Goal: Task Accomplishment & Management: Use online tool/utility

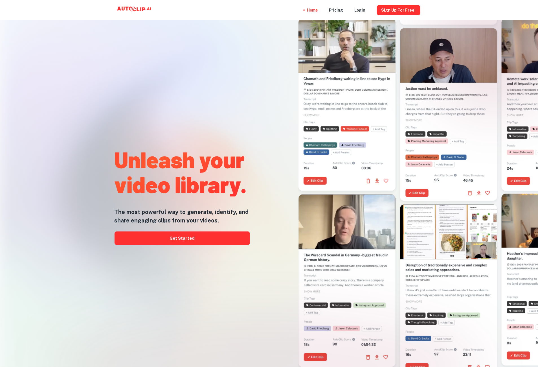
click at [189, 231] on div "Unleash your video library. The most powerful way to generate, identify, and sh…" at bounding box center [182, 194] width 135 height 367
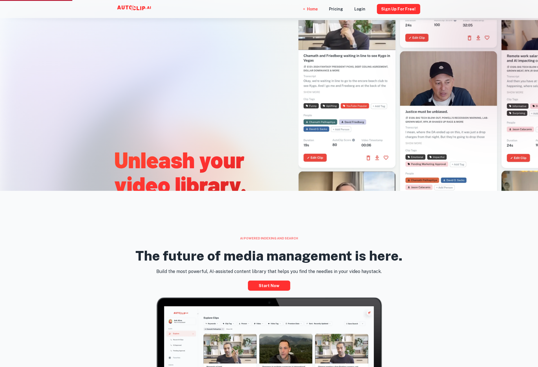
scroll to position [293, 0]
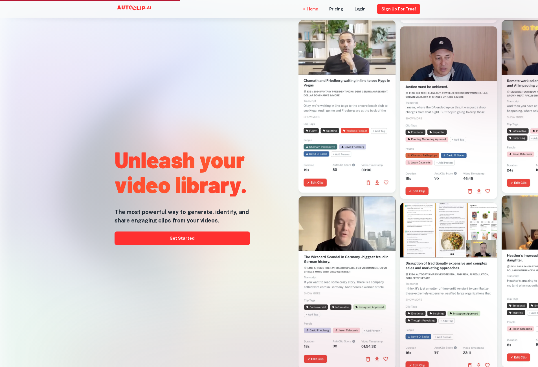
scroll to position [293, 0]
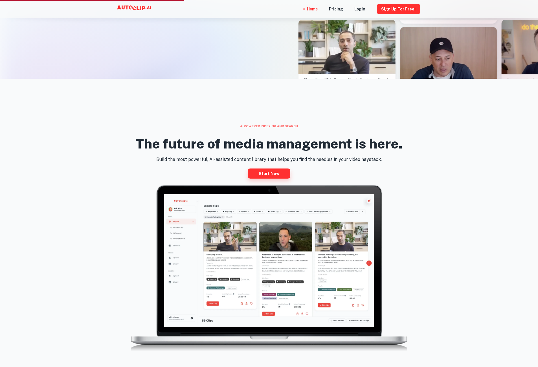
click at [271, 171] on link "Start now" at bounding box center [269, 173] width 42 height 10
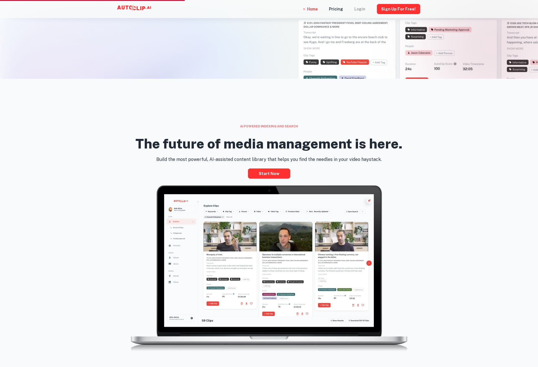
click at [365, 6] on div "Login" at bounding box center [360, 9] width 11 height 18
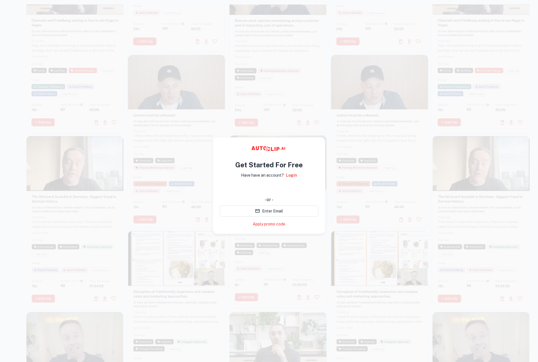
click at [275, 30] on div at bounding box center [278, 46] width 97 height 173
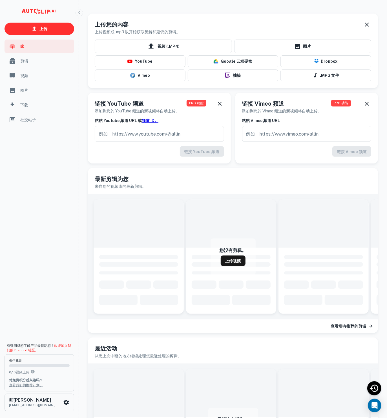
click at [41, 239] on div "可滚动内容" at bounding box center [39, 234] width 79 height 213
drag, startPoint x: 40, startPoint y: 193, endPoint x: 56, endPoint y: 192, distance: 15.8
click at [41, 194] on div "可滚动内容" at bounding box center [39, 234] width 79 height 213
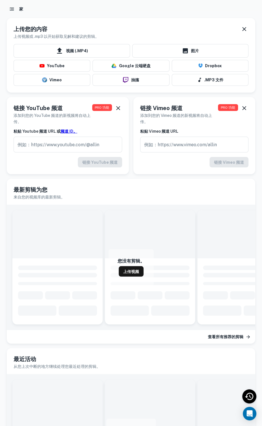
click at [13, 6] on icon "button" at bounding box center [12, 9] width 6 height 6
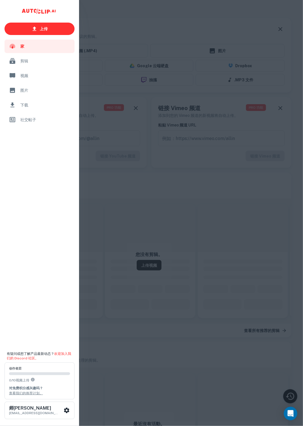
click at [102, 26] on div at bounding box center [151, 213] width 303 height 426
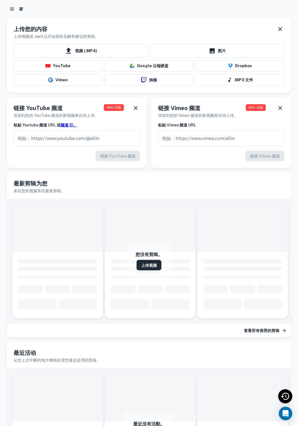
click at [146, 265] on font "上传视频" at bounding box center [149, 265] width 16 height 5
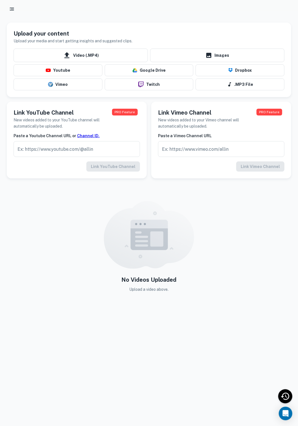
click at [154, 257] on img at bounding box center [149, 235] width 90 height 68
click at [78, 57] on span "Video (.MP4)" at bounding box center [81, 56] width 134 height 14
click at [0, 0] on input "Video (.MP4)" at bounding box center [0, 0] width 0 height 0
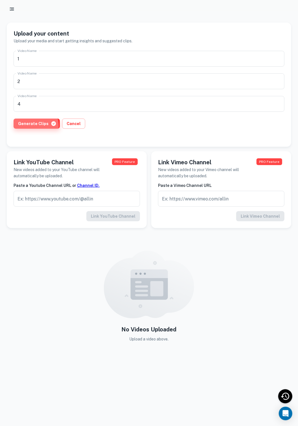
click at [32, 126] on button "Generate Clips" at bounding box center [37, 124] width 46 height 10
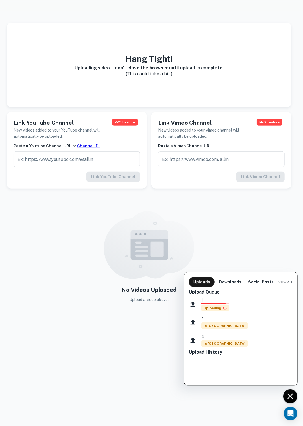
click at [271, 70] on div at bounding box center [151, 213] width 303 height 426
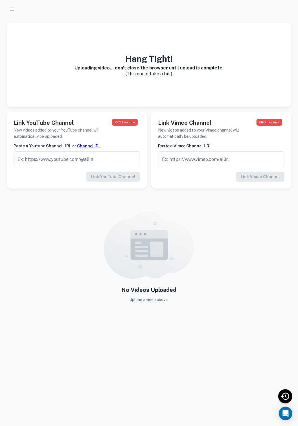
click at [271, 221] on div "No Videos Uploaded Upload a video above." at bounding box center [149, 257] width 284 height 128
click at [12, 7] on icon "button" at bounding box center [12, 9] width 6 height 6
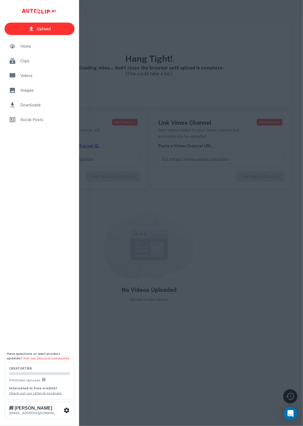
click at [139, 18] on div at bounding box center [151, 213] width 303 height 426
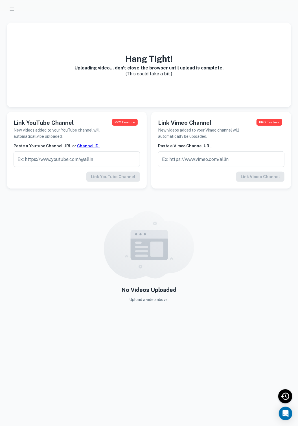
click at [79, 217] on div "No Videos Uploaded Upload a video above." at bounding box center [149, 257] width 284 height 128
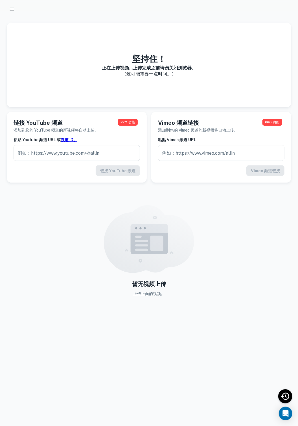
drag, startPoint x: 240, startPoint y: 63, endPoint x: 213, endPoint y: 62, distance: 27.1
click at [240, 63] on div "坚持住！ 正在上传视频...上传完成之前请勿关闭浏览器。 （这可能需要一点时间。）" at bounding box center [149, 65] width 284 height 85
click at [11, 6] on button "button" at bounding box center [12, 9] width 10 height 10
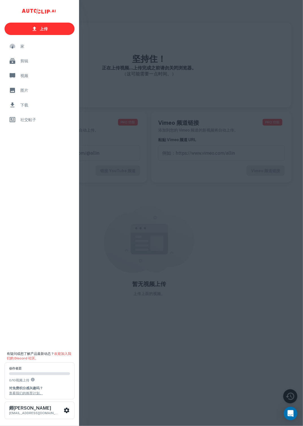
click at [29, 62] on span "剪辑" at bounding box center [45, 61] width 51 height 6
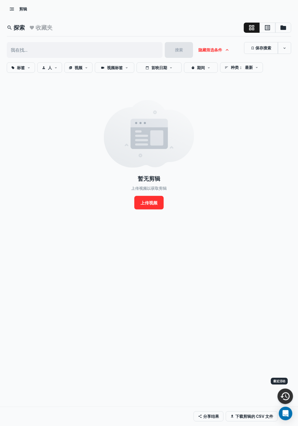
click at [288, 395] on icon "最近活动" at bounding box center [285, 396] width 10 height 10
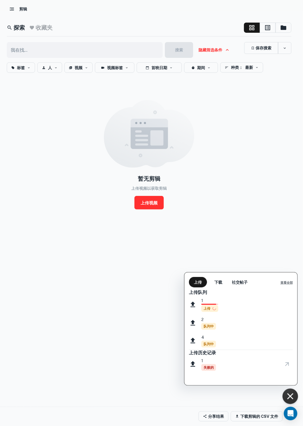
click at [289, 283] on font "查看全部" at bounding box center [286, 282] width 12 height 3
click at [221, 284] on font "下载" at bounding box center [218, 282] width 8 height 5
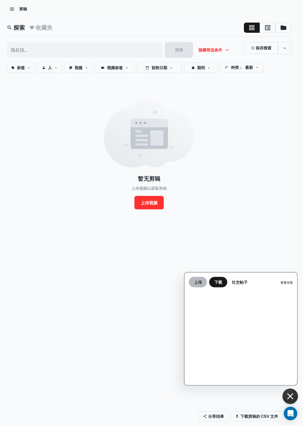
click at [204, 283] on button "上传" at bounding box center [198, 282] width 18 height 10
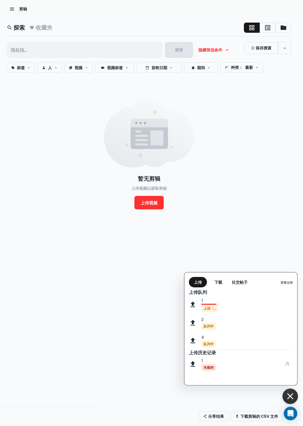
click at [10, 11] on div at bounding box center [151, 213] width 303 height 426
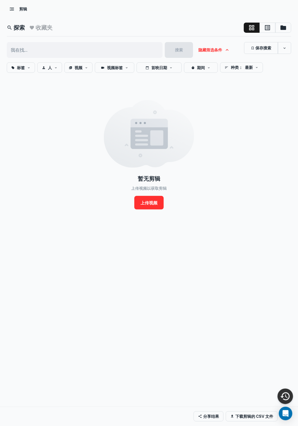
click at [11, 8] on icon "button" at bounding box center [12, 9] width 6 height 6
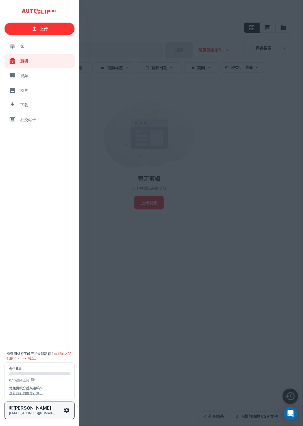
click at [30, 408] on h6 "师[PERSON_NAME]" at bounding box center [34, 408] width 51 height 5
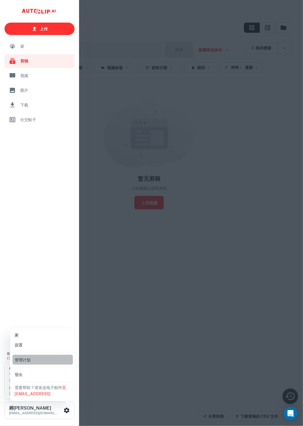
click at [25, 361] on font "管理计划" at bounding box center [23, 359] width 16 height 5
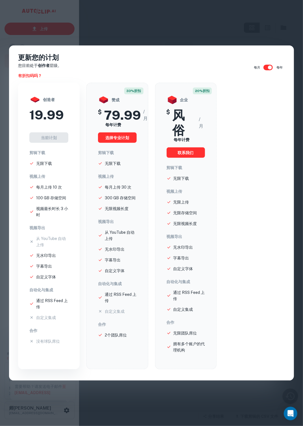
click at [261, 67] on input "checkbox" at bounding box center [270, 67] width 32 height 11
checkbox input "false"
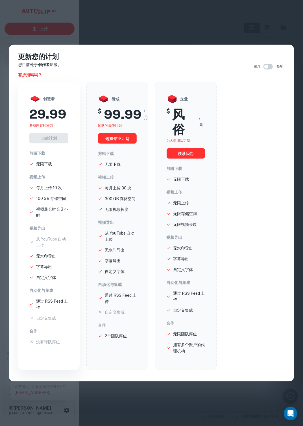
click at [154, 28] on div "更新您的计划 您目前处于 创作者 层级。 有折扣码吗？ 每月 每年 创造者 29.99 释放内容的潜力 当前计划 剪辑下载 无限下载 视频上传 每月上传 10…" at bounding box center [151, 213] width 303 height 426
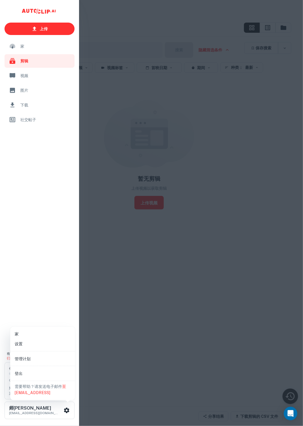
click at [34, 360] on li "管理计划" at bounding box center [42, 359] width 60 height 10
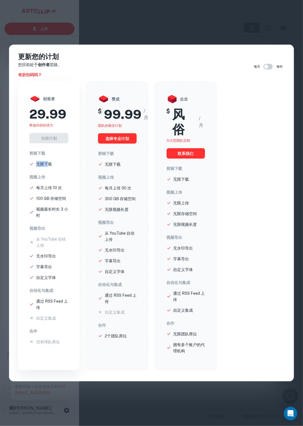
drag, startPoint x: 46, startPoint y: 156, endPoint x: 53, endPoint y: 228, distance: 72.9
click at [48, 178] on div "剪辑下载 无限下载 视频上传 每月上传 10 次 100 GB 存储空间 视频最长时长 3 小时 视频导出 从 YouTube 自动上传 无水印导出 字幕导出…" at bounding box center [48, 247] width 39 height 195
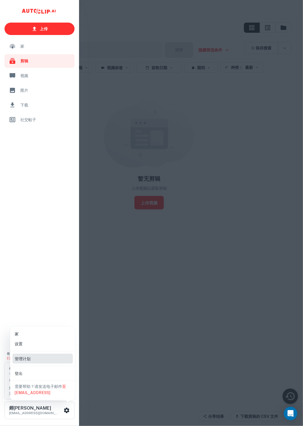
click at [15, 342] on font "设置" at bounding box center [19, 344] width 8 height 5
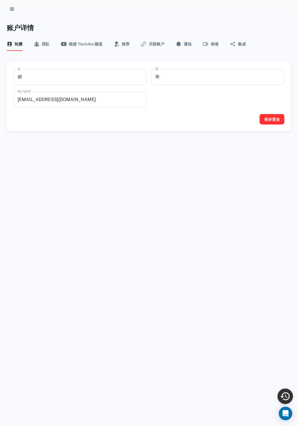
click at [152, 44] on font "关联账户" at bounding box center [157, 44] width 16 height 5
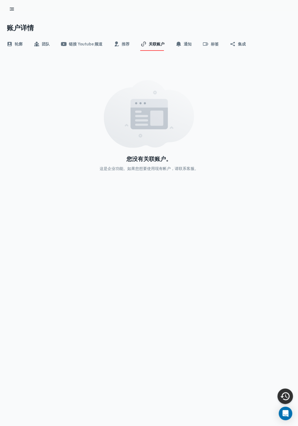
click at [15, 44] on font "轮廓" at bounding box center [19, 44] width 8 height 5
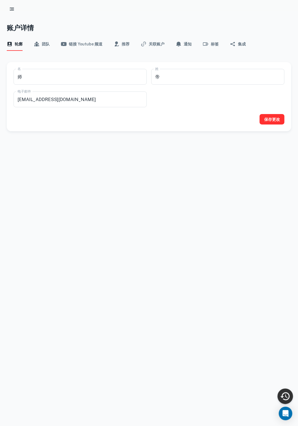
click at [40, 43] on button "团队" at bounding box center [42, 44] width 16 height 14
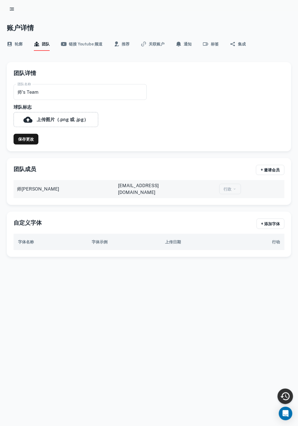
click at [80, 45] on font "链接 Youtube 频道" at bounding box center [86, 44] width 34 height 5
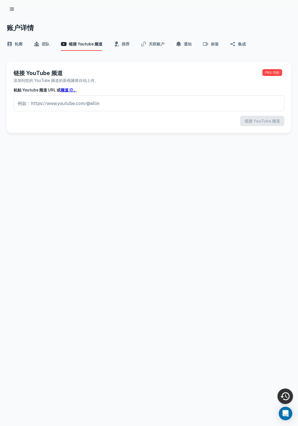
click at [124, 42] on font "推荐" at bounding box center [126, 44] width 8 height 5
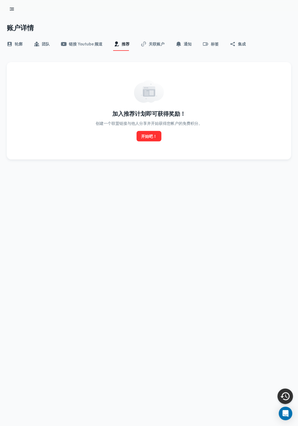
click at [147, 40] on button "关联账户" at bounding box center [153, 44] width 24 height 14
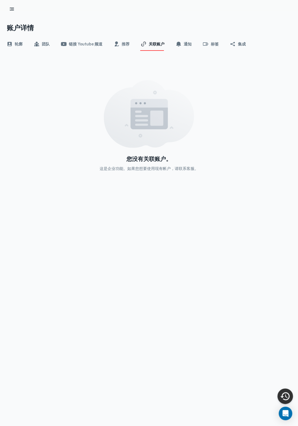
click at [185, 48] on button "通知" at bounding box center [184, 44] width 16 height 14
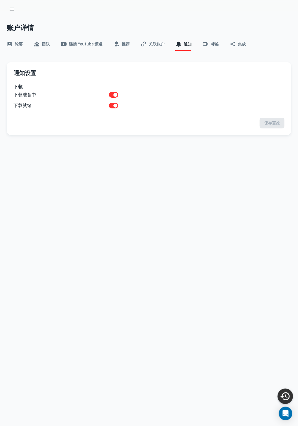
click at [212, 43] on font "标签" at bounding box center [215, 44] width 8 height 5
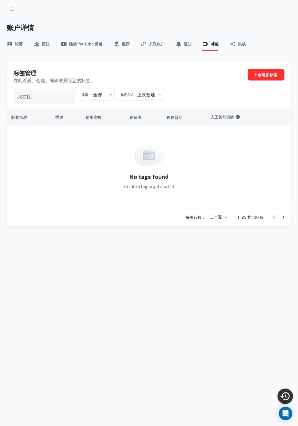
click at [236, 46] on button "集成" at bounding box center [238, 44] width 16 height 14
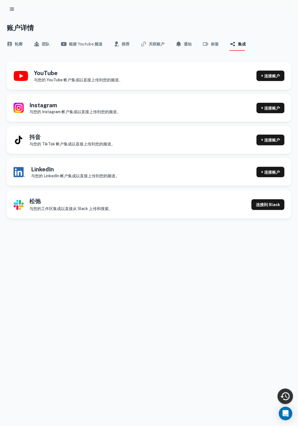
click at [15, 45] on font "轮廓" at bounding box center [19, 44] width 8 height 5
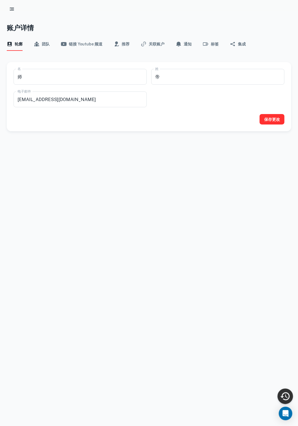
click at [15, 9] on button "button" at bounding box center [12, 9] width 10 height 10
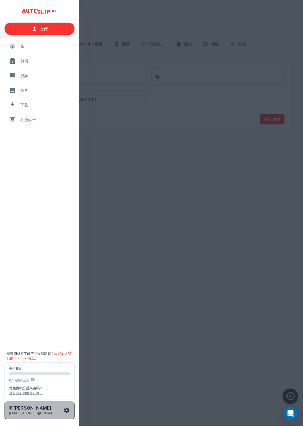
click at [61, 410] on div "师帝 chendongaa168168@gmail.com" at bounding box center [36, 410] width 54 height 10
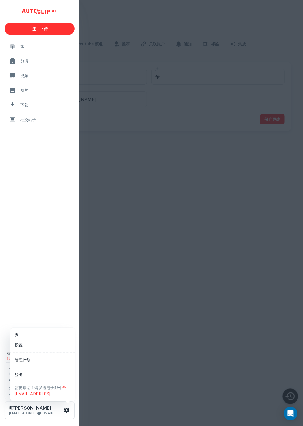
click at [29, 360] on font "管理计划" at bounding box center [23, 359] width 16 height 5
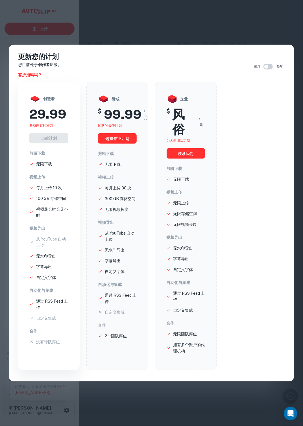
click at [49, 339] on font "没有球队席位" at bounding box center [48, 341] width 24 height 5
click at [58, 242] on p "从 YouTube 自动上传" at bounding box center [52, 242] width 32 height 12
click at [52, 164] on li "无限下载" at bounding box center [48, 164] width 39 height 6
drag, startPoint x: 52, startPoint y: 145, endPoint x: 50, endPoint y: 124, distance: 21.3
click at [52, 141] on div "创造者 29.99 释放内容的潜力 当前计划 剪辑下载 无限下载 视频上传 每月上传 10 次 100 GB 存储空间 视频最长时长 3 小时 视频导出 从 …" at bounding box center [49, 226] width 62 height 288
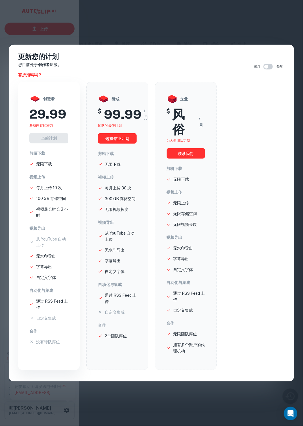
drag, startPoint x: 47, startPoint y: 113, endPoint x: 51, endPoint y: 99, distance: 14.9
click at [47, 111] on font "29.99" at bounding box center [47, 114] width 37 height 15
click at [55, 87] on div "创造者 29.99 释放内容的潜力 当前计划 剪辑下载 无限下载 视频上传 每月上传 10 次 100 GB 存储空间 视频最长时长 3 小时 视频导出 从 …" at bounding box center [49, 226] width 62 height 288
click at [110, 46] on div "更新您的计划 您目前处于 创作者 层级。 有折扣码吗？ 每月 每年 创造者 29.99 释放内容的潜力 当前计划 剪辑下载 无限下载 视频上传 每月上传 10…" at bounding box center [151, 213] width 285 height 337
click at [175, 37] on div "更新您的计划 您目前处于 创作者 层级。 有折扣码吗？ 每月 每年 创造者 29.99 释放内容的潜力 当前计划 剪辑下载 无限下载 视频上传 每月上传 10…" at bounding box center [151, 213] width 303 height 426
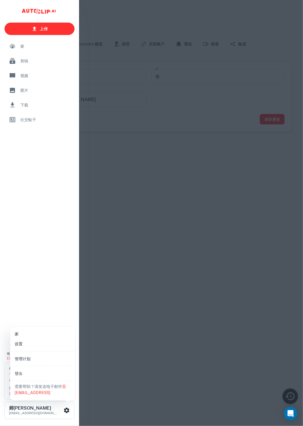
click at [249, 67] on div at bounding box center [151, 213] width 303 height 426
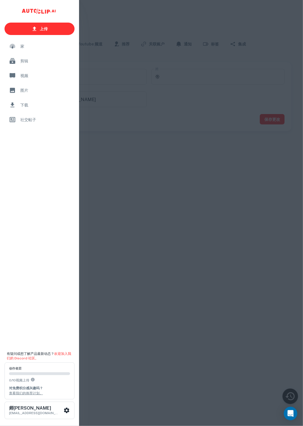
click at [149, 142] on div at bounding box center [151, 213] width 303 height 426
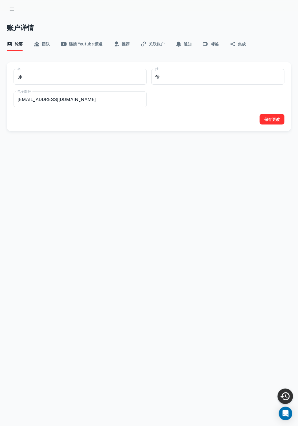
click at [287, 397] on icon "最近活动" at bounding box center [284, 396] width 9 height 8
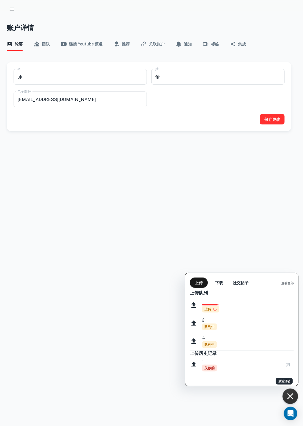
click at [210, 311] on font "上传" at bounding box center [207, 309] width 7 height 4
drag, startPoint x: 144, startPoint y: 208, endPoint x: 123, endPoint y: 180, distance: 34.5
click at [144, 207] on div at bounding box center [151, 213] width 303 height 426
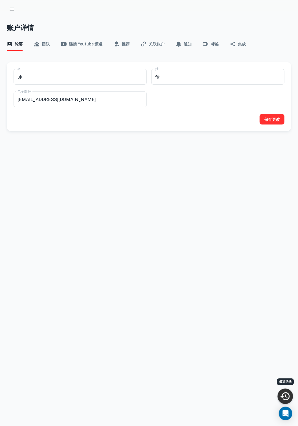
click at [11, 9] on rect "button" at bounding box center [12, 9] width 3 height 1
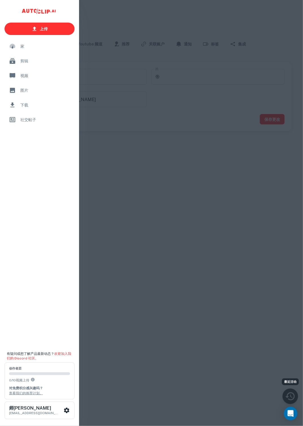
click at [24, 44] on font "家" at bounding box center [22, 46] width 4 height 5
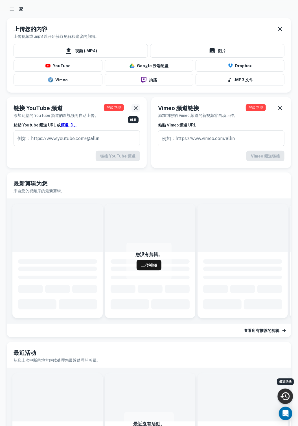
click at [135, 108] on icon "解雇" at bounding box center [136, 108] width 4 height 4
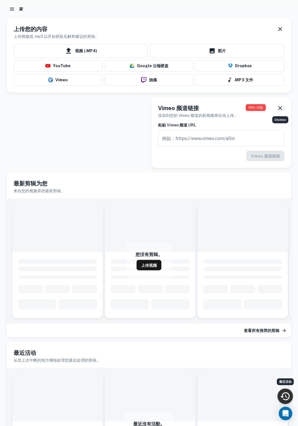
click at [282, 107] on icon "解雇" at bounding box center [280, 108] width 7 height 7
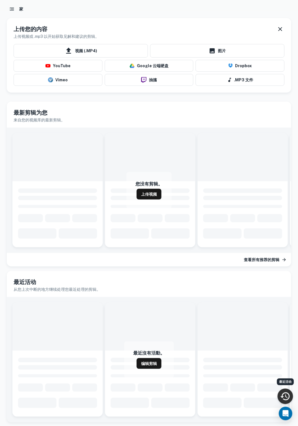
click at [288, 400] on icon "最近活动" at bounding box center [285, 396] width 10 height 10
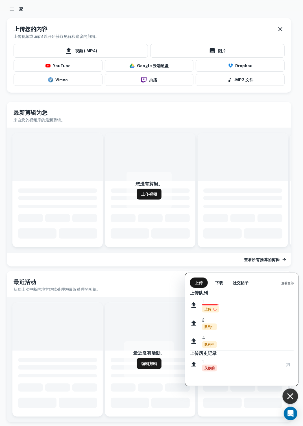
drag, startPoint x: 259, startPoint y: 275, endPoint x: 255, endPoint y: 282, distance: 7.6
click at [255, 282] on div "上传 下载 社交帖子 查看全部" at bounding box center [241, 280] width 113 height 15
click at [258, 280] on div "上传 下载 社交帖子 查看全部" at bounding box center [241, 280] width 113 height 15
click at [148, 2] on div at bounding box center [151, 213] width 303 height 426
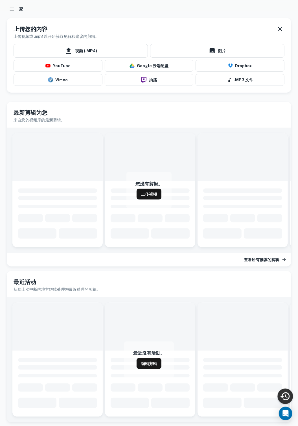
click at [15, 8] on button "button" at bounding box center [12, 9] width 10 height 10
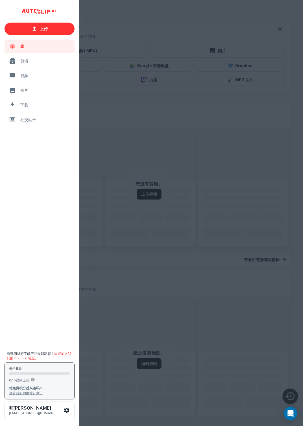
click at [26, 392] on font "查看我们的推荐计划。" at bounding box center [26, 393] width 34 height 4
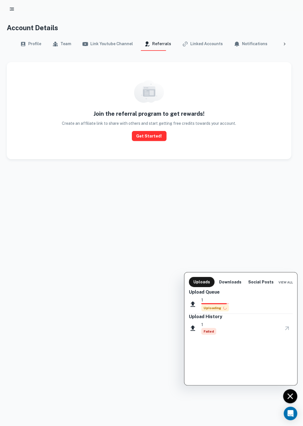
click at [244, 203] on div at bounding box center [151, 213] width 303 height 426
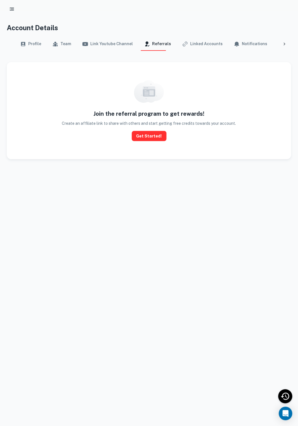
drag, startPoint x: 110, startPoint y: 214, endPoint x: 8, endPoint y: 19, distance: 220.5
click at [110, 213] on div "Account Details Profile Team Link Youtube Channel Referrals Linked Accounts Not…" at bounding box center [149, 218] width 298 height 426
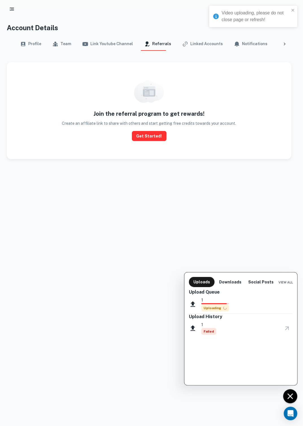
click at [29, 46] on div at bounding box center [151, 213] width 303 height 426
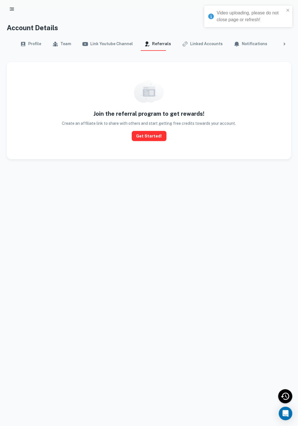
click at [32, 43] on button "Profile" at bounding box center [30, 44] width 21 height 14
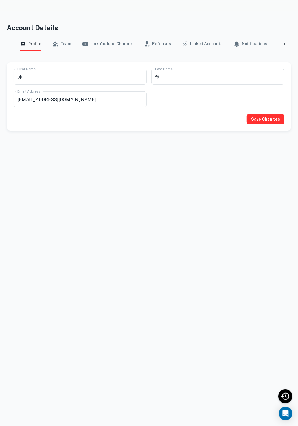
click at [12, 12] on button "button" at bounding box center [12, 9] width 10 height 10
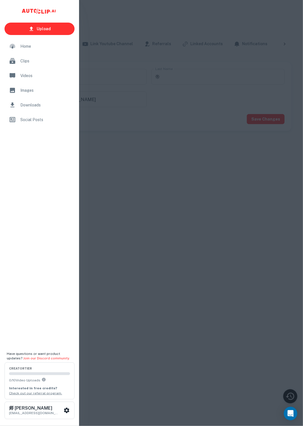
drag, startPoint x: 29, startPoint y: 61, endPoint x: 43, endPoint y: 65, distance: 14.8
click at [29, 61] on span "Clips" at bounding box center [45, 61] width 51 height 6
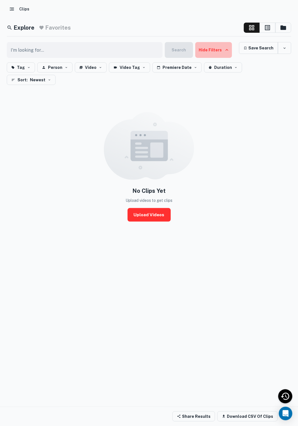
click at [208, 52] on button "Hide Filters" at bounding box center [213, 50] width 37 height 16
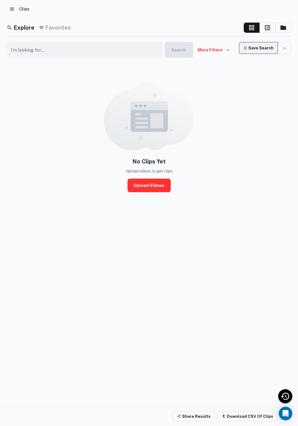
click at [258, 50] on button "Save Search" at bounding box center [258, 48] width 39 height 12
click at [70, 104] on div "No Clips Yet Upload videos to get clips Upload Videos" at bounding box center [149, 138] width 284 height 146
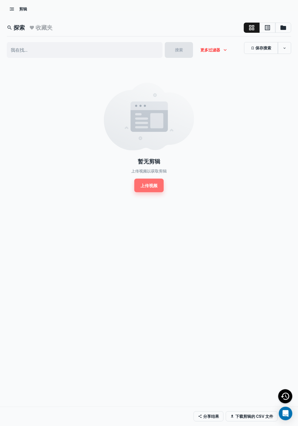
click at [145, 189] on font "上传视频" at bounding box center [149, 186] width 17 height 8
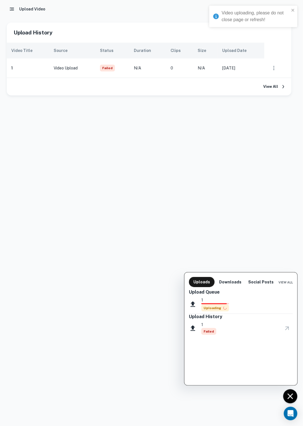
drag, startPoint x: 213, startPoint y: 303, endPoint x: 188, endPoint y: 307, distance: 25.1
click at [188, 307] on div "Upload Queue 1 Uploading Upload History 1 Failed" at bounding box center [240, 336] width 113 height 98
click at [193, 299] on div "1 Uploading" at bounding box center [241, 304] width 104 height 19
click at [220, 307] on span "Uploading" at bounding box center [215, 307] width 28 height 7
click at [218, 308] on span "Uploading" at bounding box center [215, 307] width 28 height 7
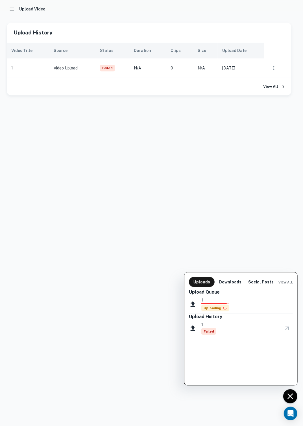
click at [102, 104] on div at bounding box center [151, 213] width 303 height 426
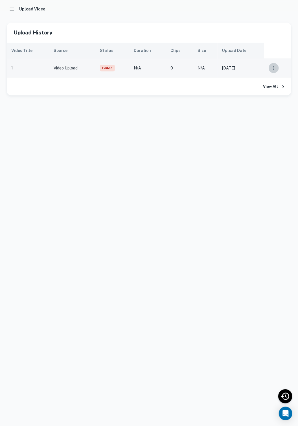
click at [274, 70] on icon "scrollable content" at bounding box center [274, 68] width 6 height 6
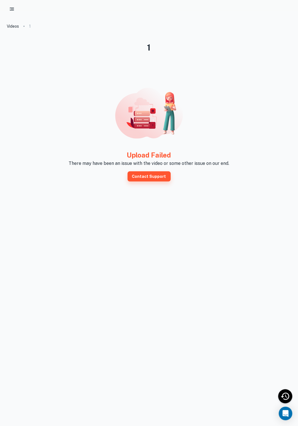
click at [142, 176] on link "Contact Support" at bounding box center [149, 176] width 43 height 10
click at [17, 7] on div at bounding box center [149, 9] width 284 height 10
click at [12, 9] on rect "button" at bounding box center [12, 9] width 3 height 1
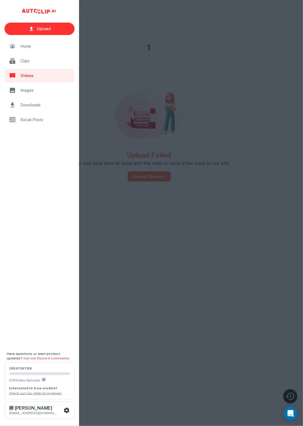
click at [45, 48] on span "Home" at bounding box center [45, 46] width 51 height 6
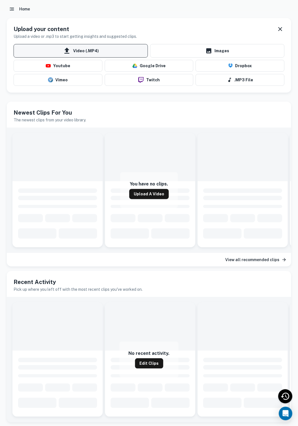
click at [80, 49] on span "Video (.MP4)" at bounding box center [81, 51] width 134 height 14
click at [0, 0] on input "Video (.MP4)" at bounding box center [0, 0] width 0 height 0
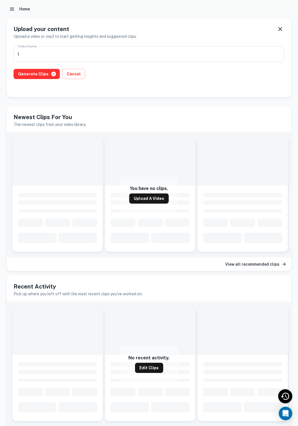
click at [136, 84] on div "Generate Clips Cancel" at bounding box center [149, 77] width 271 height 17
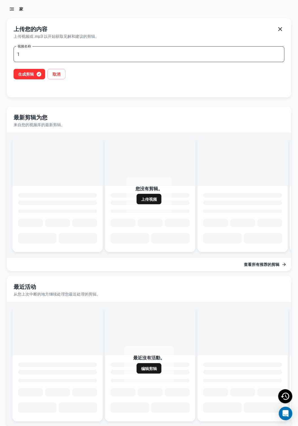
click at [28, 55] on input "1" at bounding box center [149, 54] width 271 height 16
click at [24, 73] on font "生成剪辑" at bounding box center [26, 74] width 16 height 5
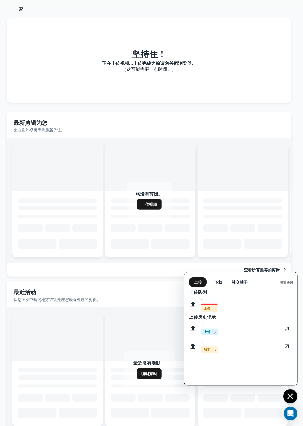
drag, startPoint x: 22, startPoint y: 375, endPoint x: 25, endPoint y: 374, distance: 3.2
click at [23, 374] on div at bounding box center [151, 213] width 303 height 426
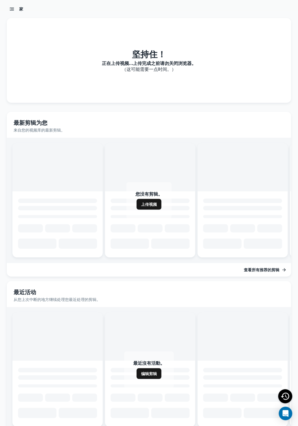
click at [111, 2] on div "家" at bounding box center [149, 9] width 298 height 18
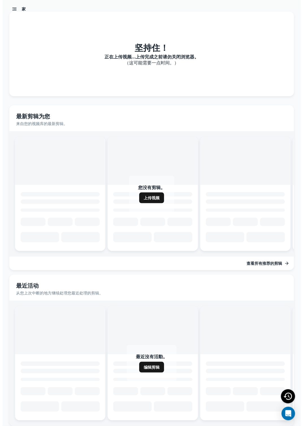
scroll to position [16, 0]
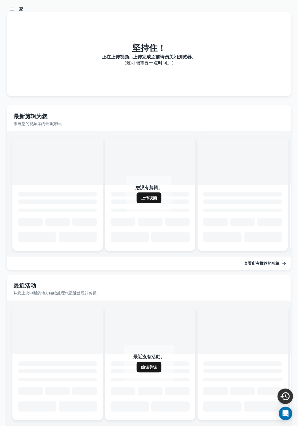
click at [282, 393] on icon "最近活动" at bounding box center [285, 396] width 10 height 10
